Goal: Task Accomplishment & Management: Manage account settings

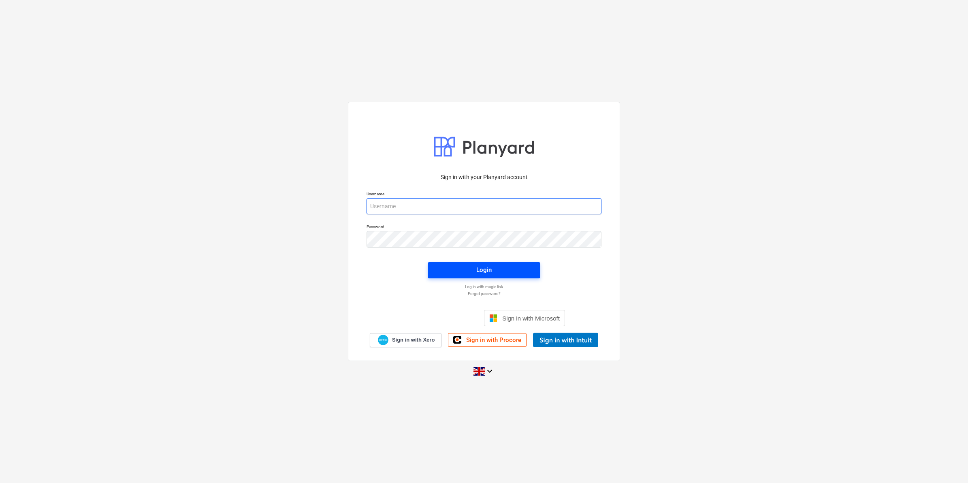
type input "[PERSON_NAME][EMAIL_ADDRESS][PERSON_NAME][DOMAIN_NAME]"
click at [479, 267] on div "Login" at bounding box center [484, 270] width 15 height 11
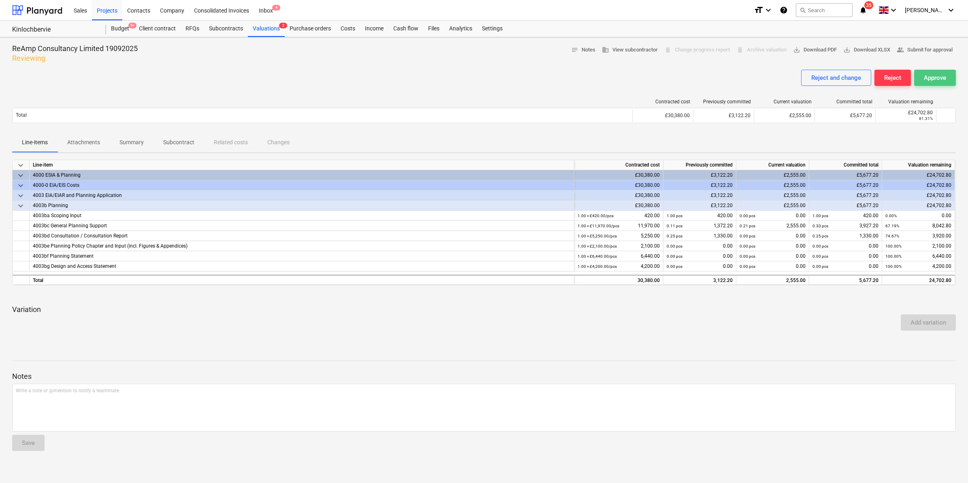
click at [936, 77] on div "Approve" at bounding box center [935, 78] width 22 height 11
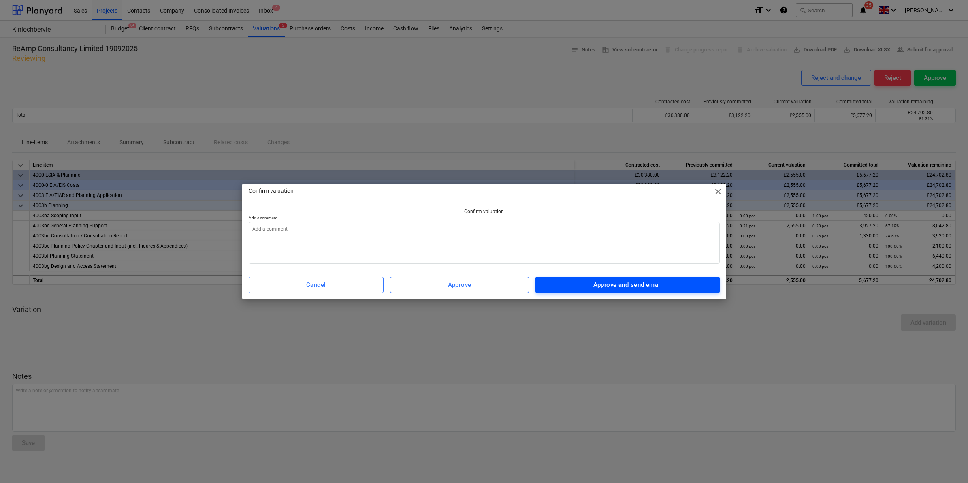
click at [584, 288] on span "Approve and send email" at bounding box center [628, 285] width 166 height 11
type textarea "x"
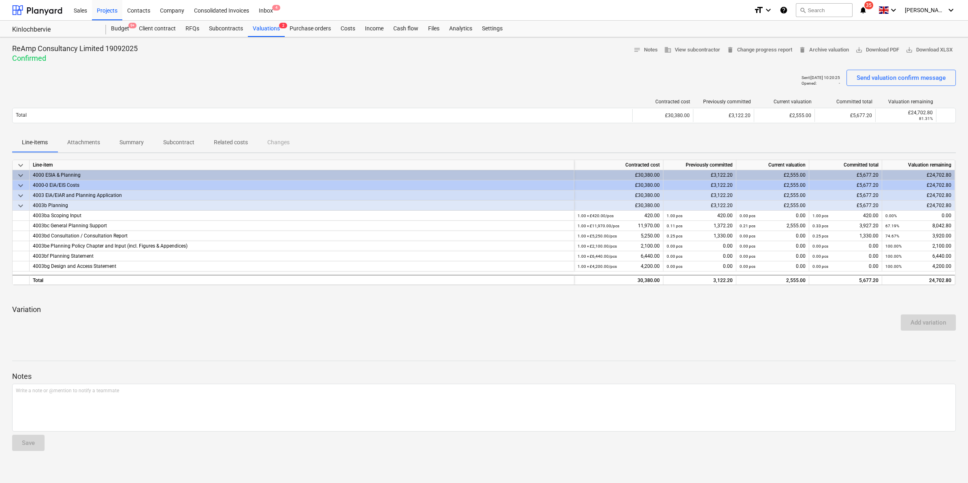
click at [868, 11] on icon "notifications" at bounding box center [863, 10] width 8 height 10
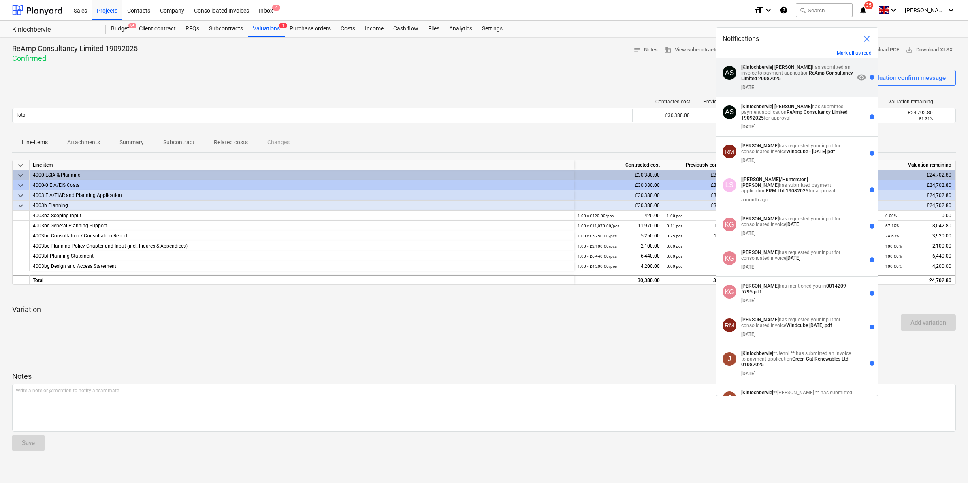
click at [801, 81] on strong "ReAmp Consultancy Limited 20082025" at bounding box center [798, 75] width 112 height 11
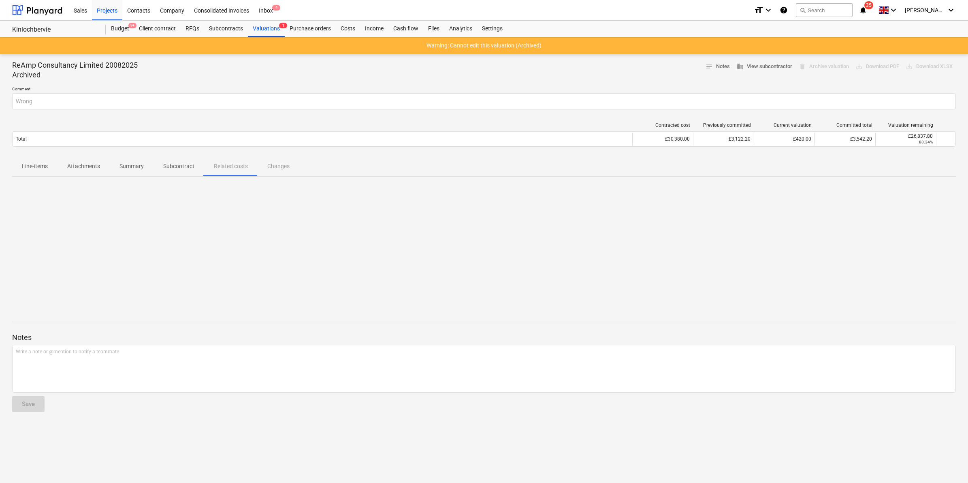
click at [868, 12] on icon "notifications" at bounding box center [863, 10] width 8 height 10
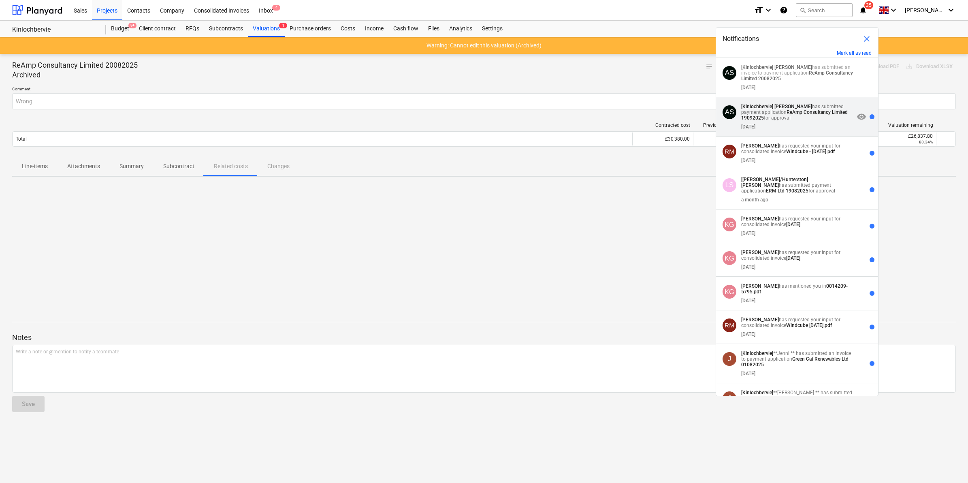
click at [815, 106] on p "[Kinlochbervie] Alison Sidgwick has submitted payment application ReAmp Consult…" at bounding box center [798, 112] width 113 height 17
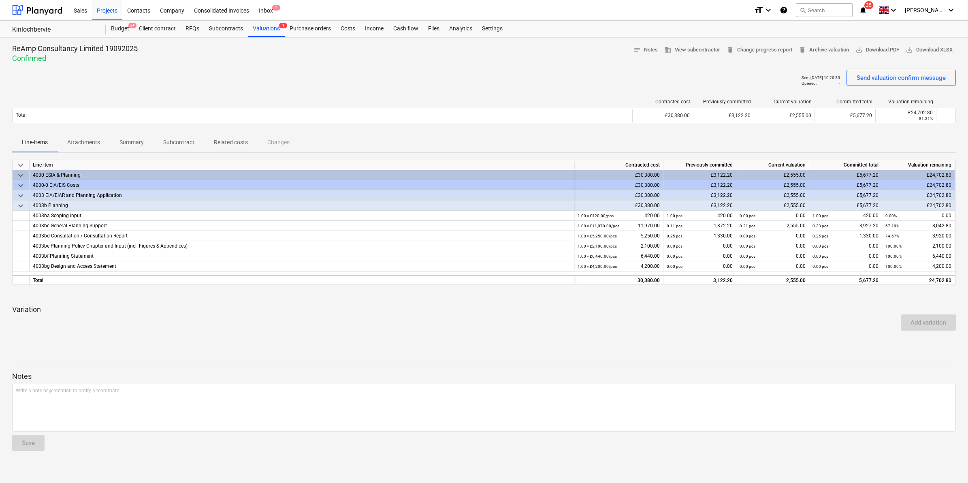
click at [868, 9] on icon "notifications" at bounding box center [863, 10] width 8 height 10
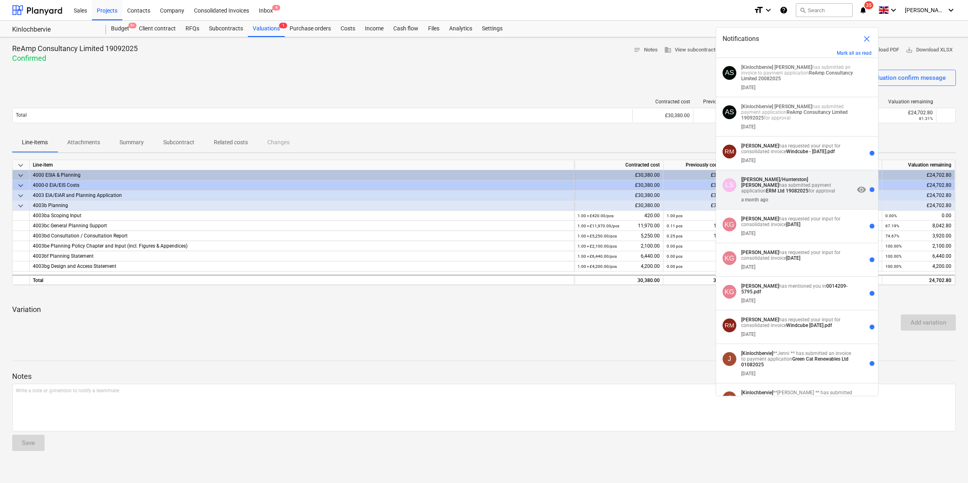
click at [786, 194] on div "a month ago" at bounding box center [798, 198] width 113 height 9
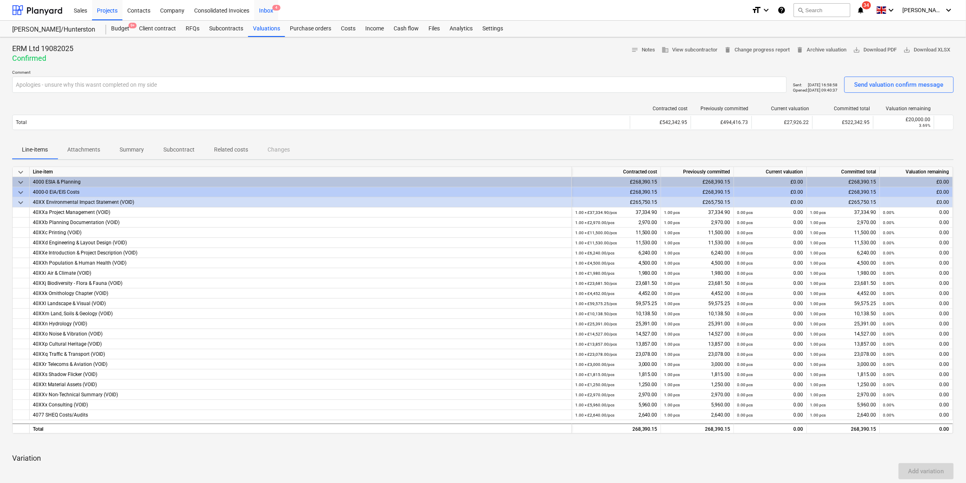
click at [263, 13] on div "Inbox 4" at bounding box center [266, 10] width 24 height 21
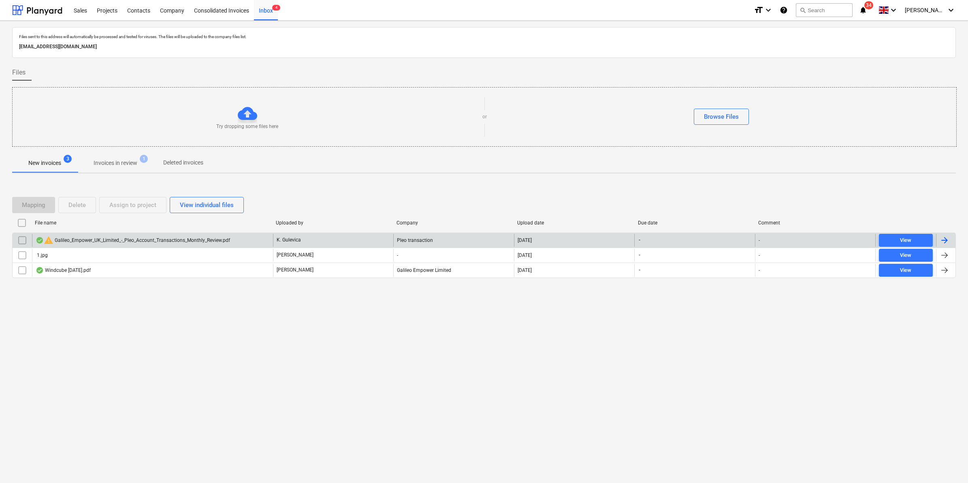
click at [128, 242] on div "warning Galileo_Empower_UK_Limited_-_Pleo_Account_Transactions_Monthly_Review.p…" at bounding box center [133, 240] width 194 height 10
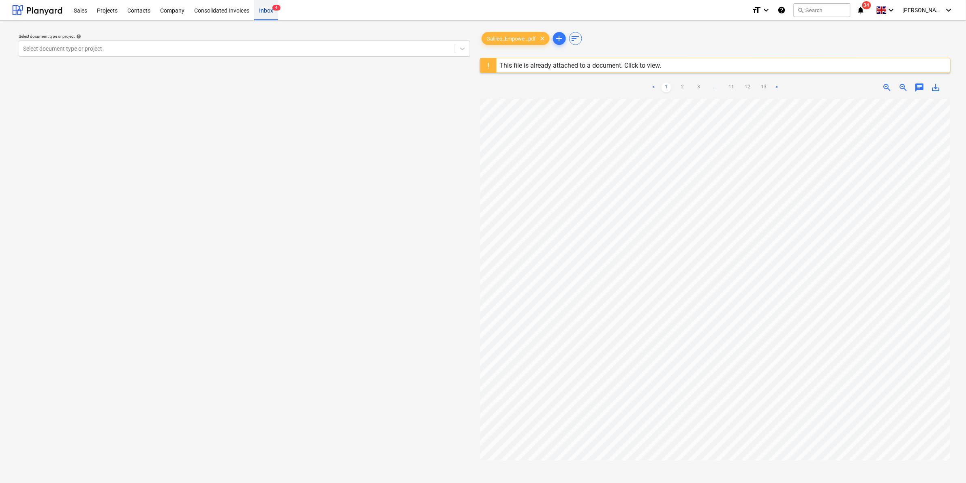
click at [264, 13] on div "Inbox 4" at bounding box center [266, 10] width 24 height 21
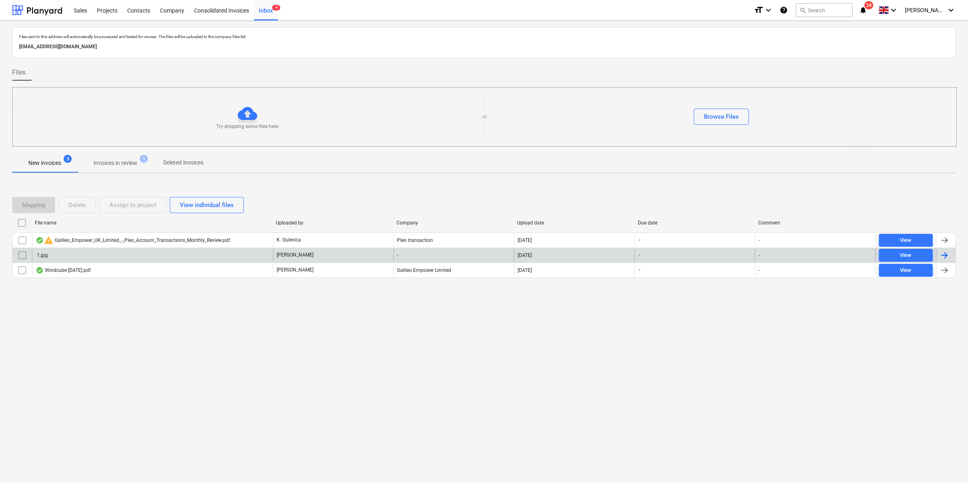
click at [118, 253] on div "1.jpg" at bounding box center [152, 255] width 241 height 13
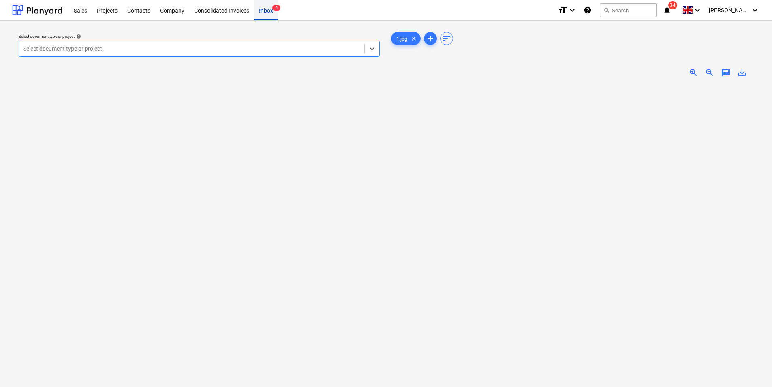
click at [267, 13] on div "Inbox 4" at bounding box center [266, 10] width 24 height 21
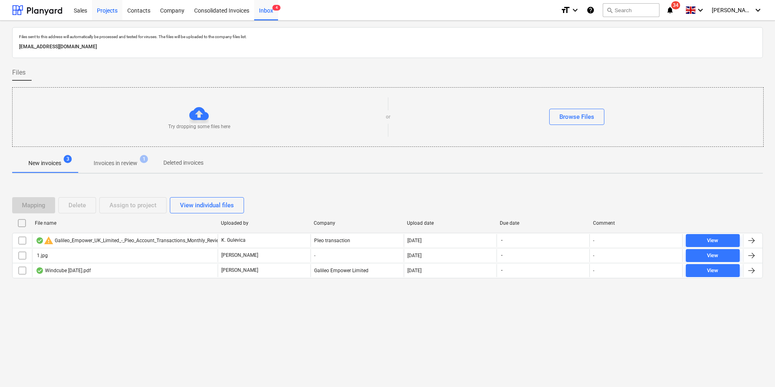
click at [114, 12] on div "Projects" at bounding box center [107, 10] width 30 height 21
